Goal: Information Seeking & Learning: Learn about a topic

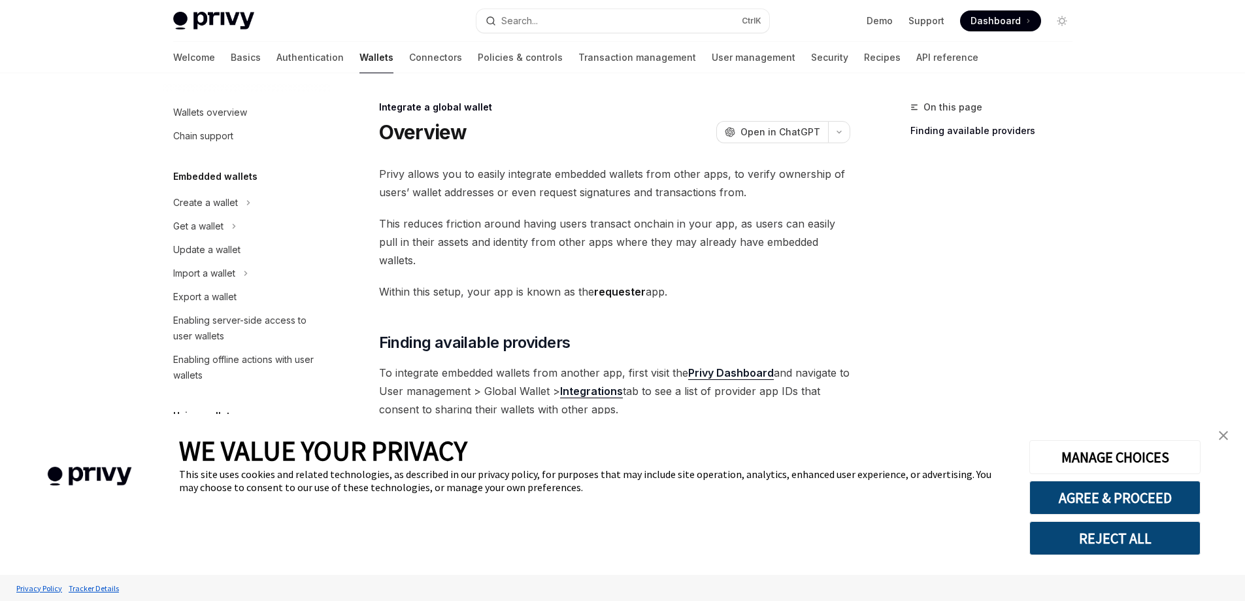
type textarea "*"
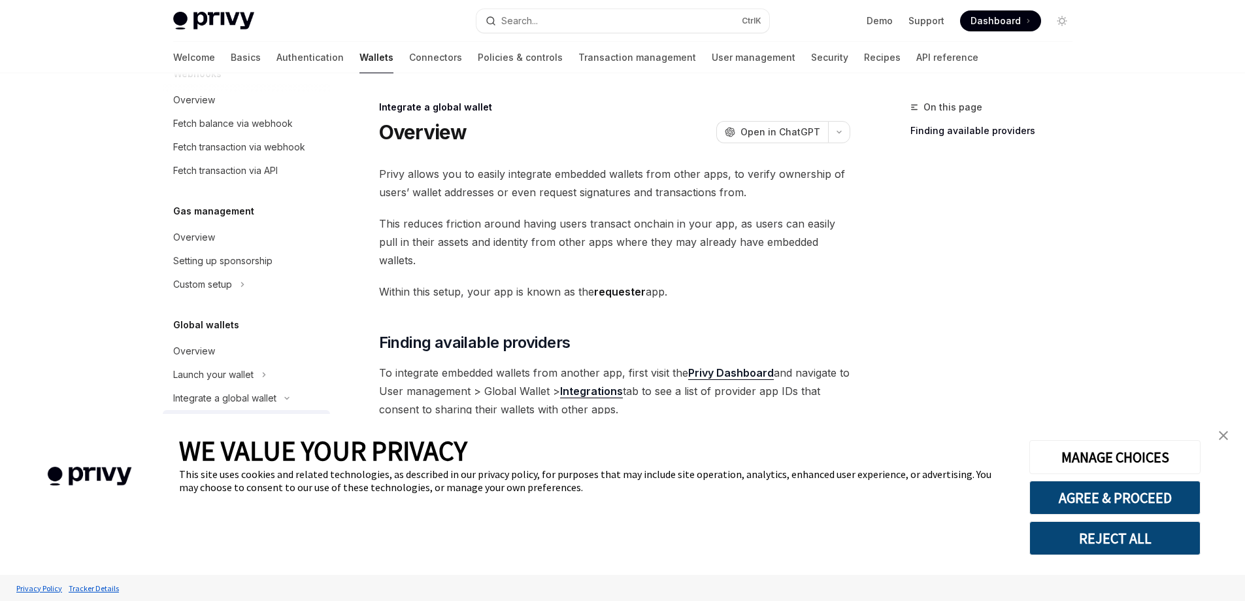
click at [1225, 439] on img "close banner" at bounding box center [1223, 435] width 9 height 9
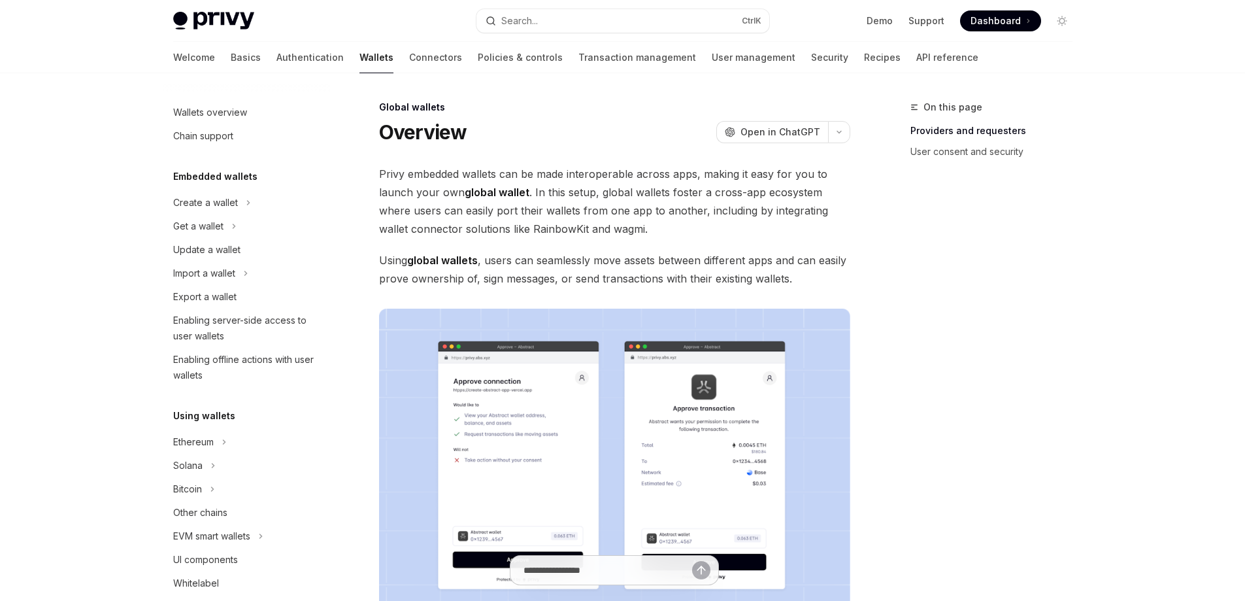
type textarea "*"
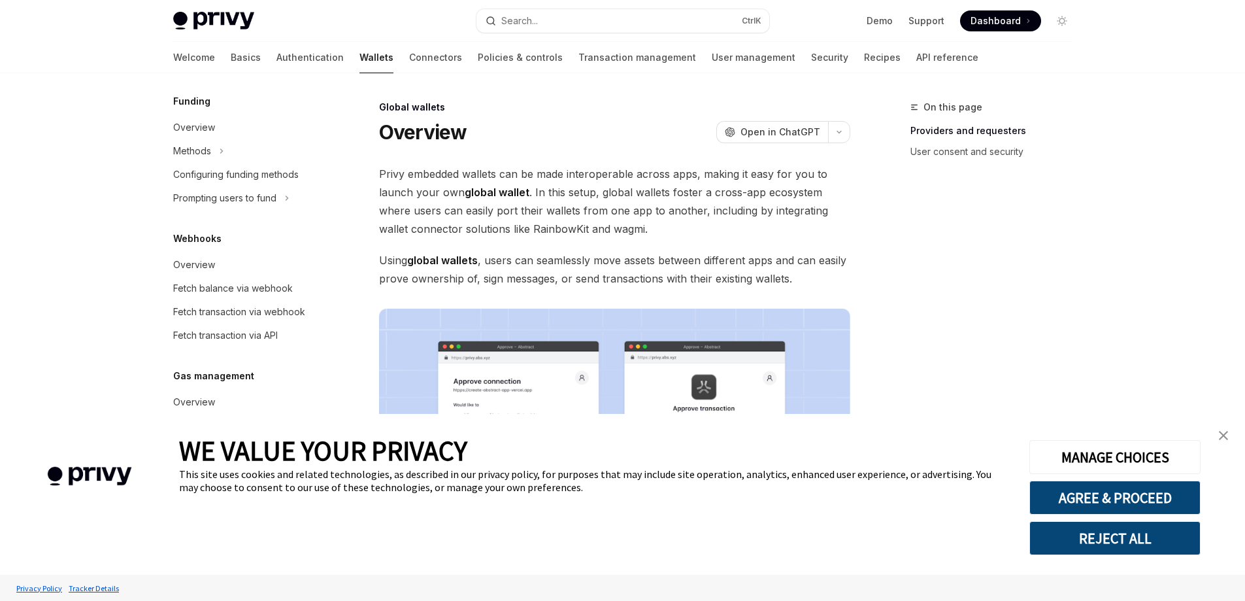
click at [1225, 436] on img "close banner" at bounding box center [1223, 435] width 9 height 9
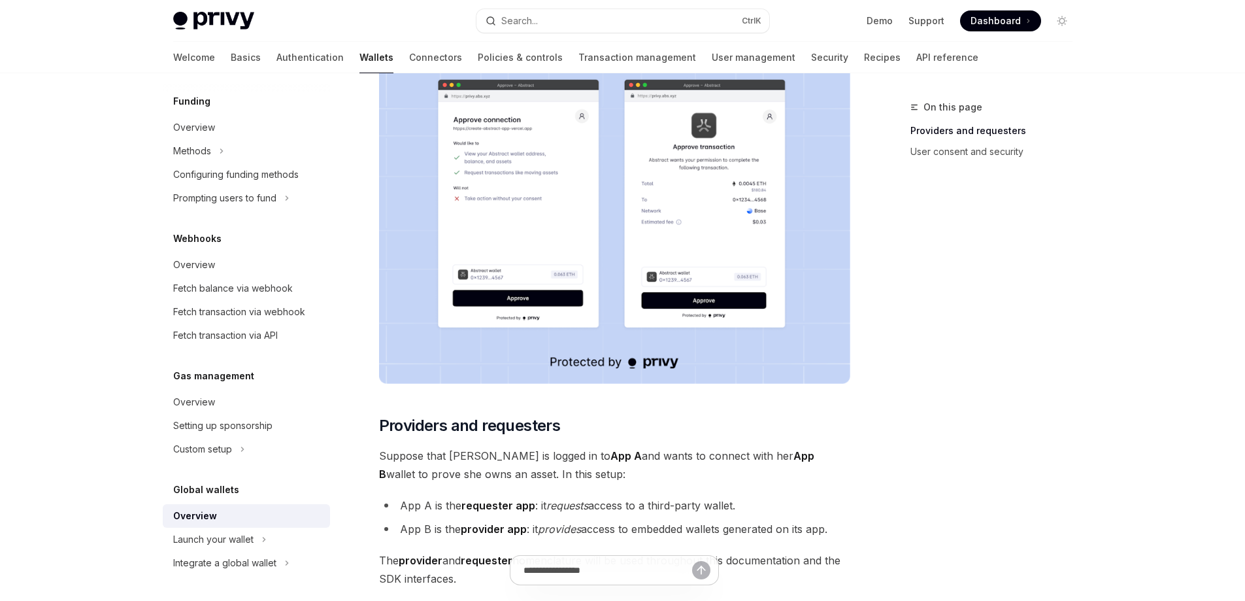
scroll to position [196, 0]
